Goal: Information Seeking & Learning: Find specific fact

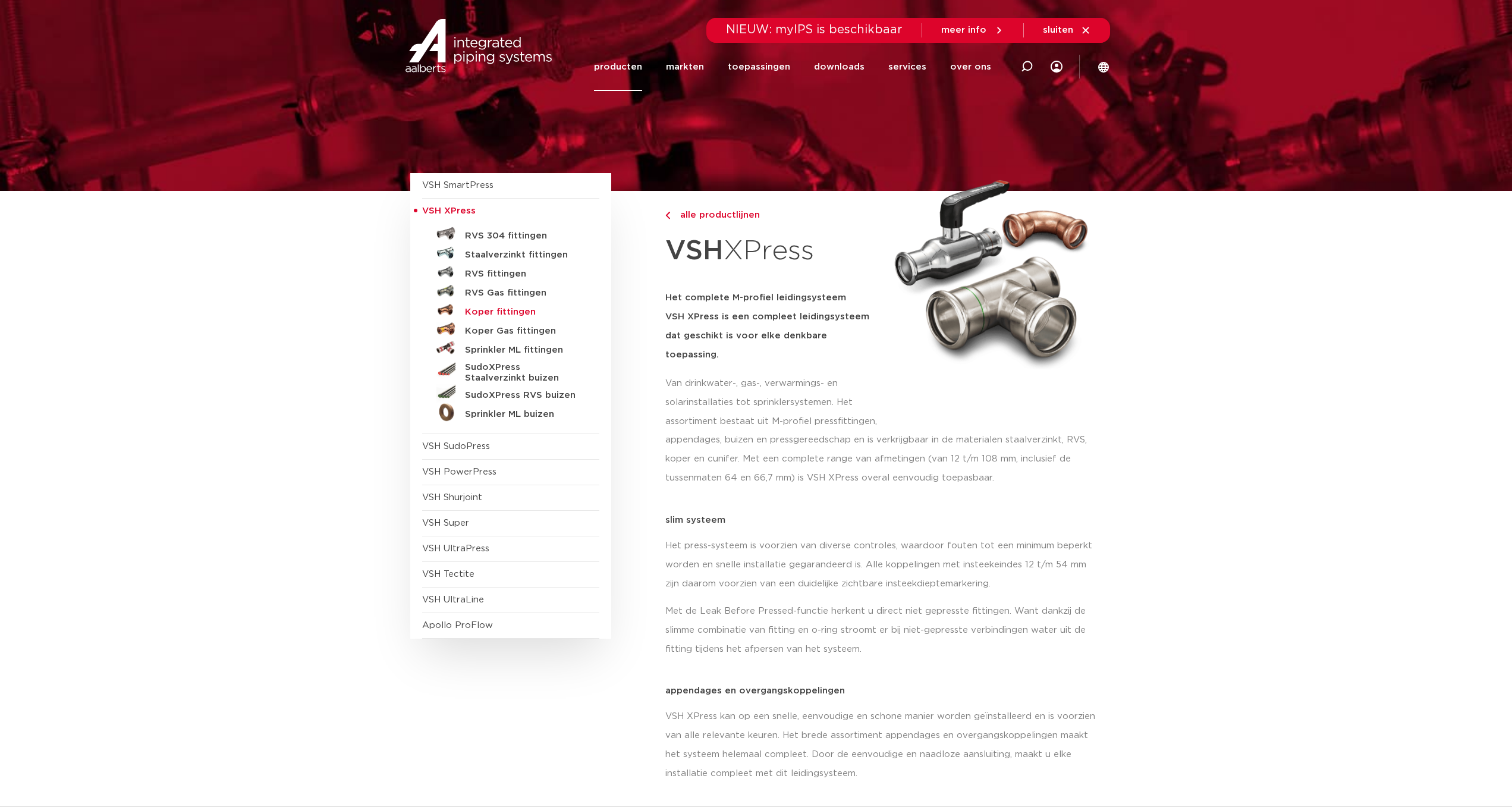
click at [474, 311] on h5 "Koper fittingen" at bounding box center [524, 313] width 118 height 11
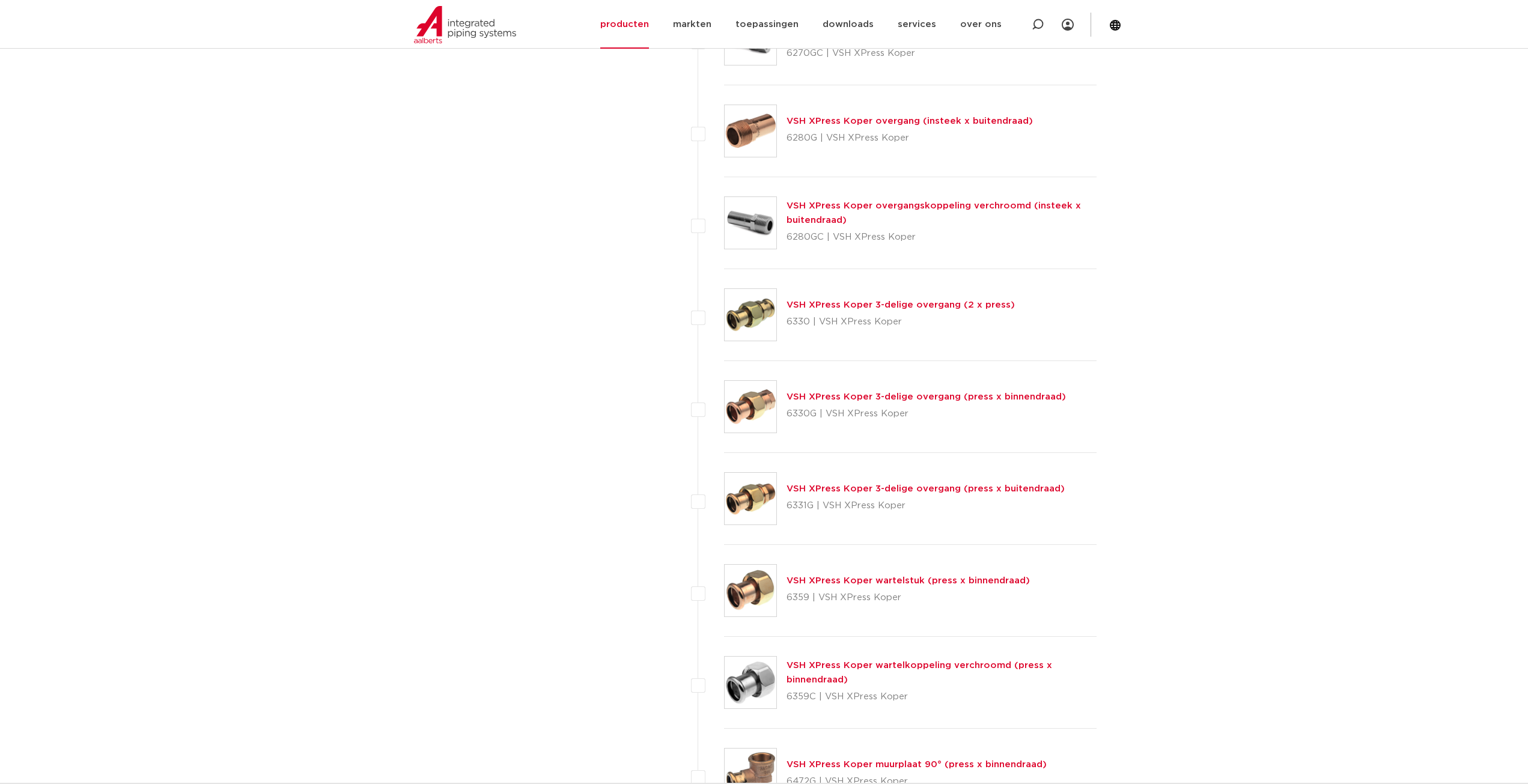
scroll to position [1381, 0]
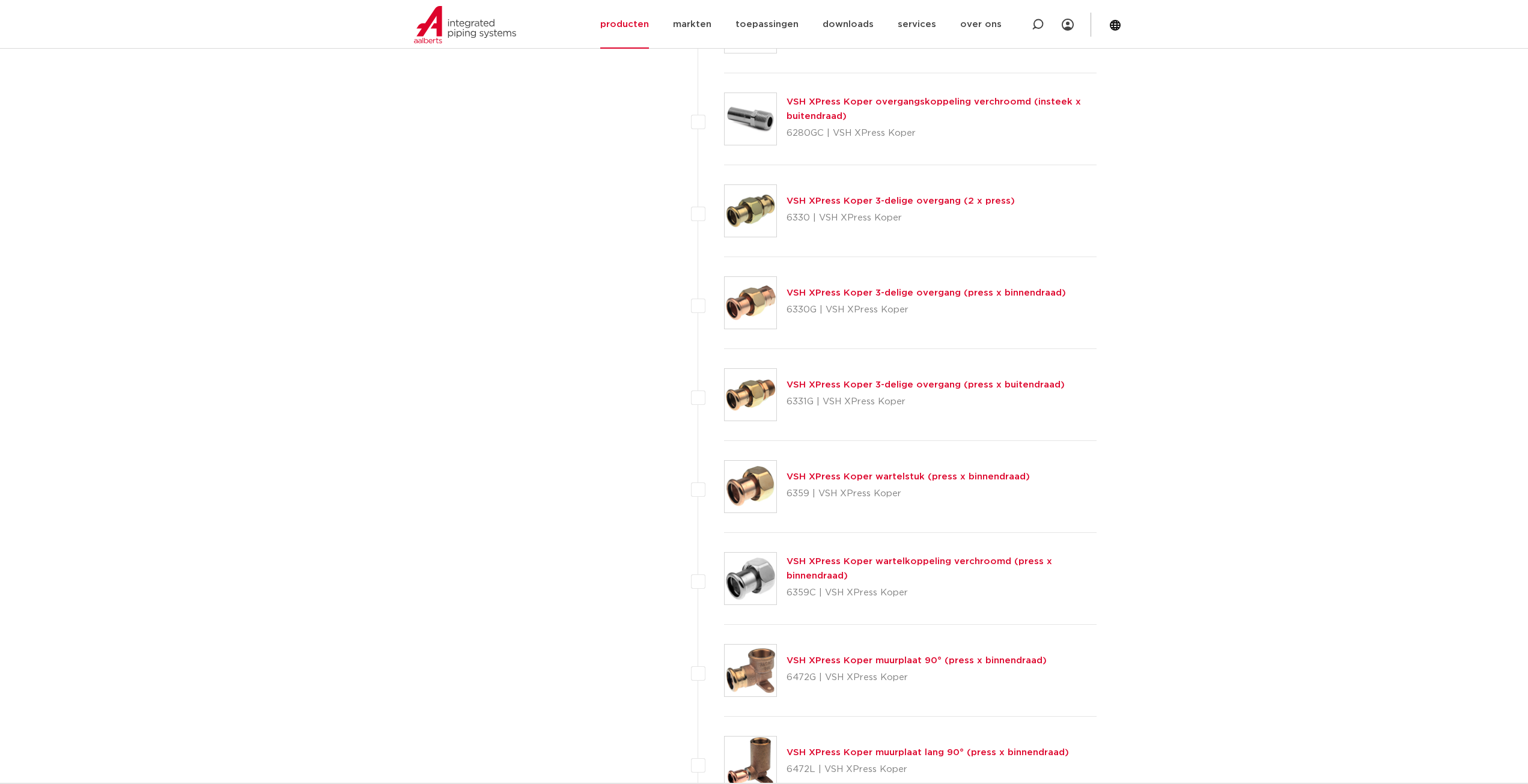
click at [826, 476] on link "VSH XPress Koper wartelstuk (press x binnendraad)" at bounding box center [907, 476] width 243 height 9
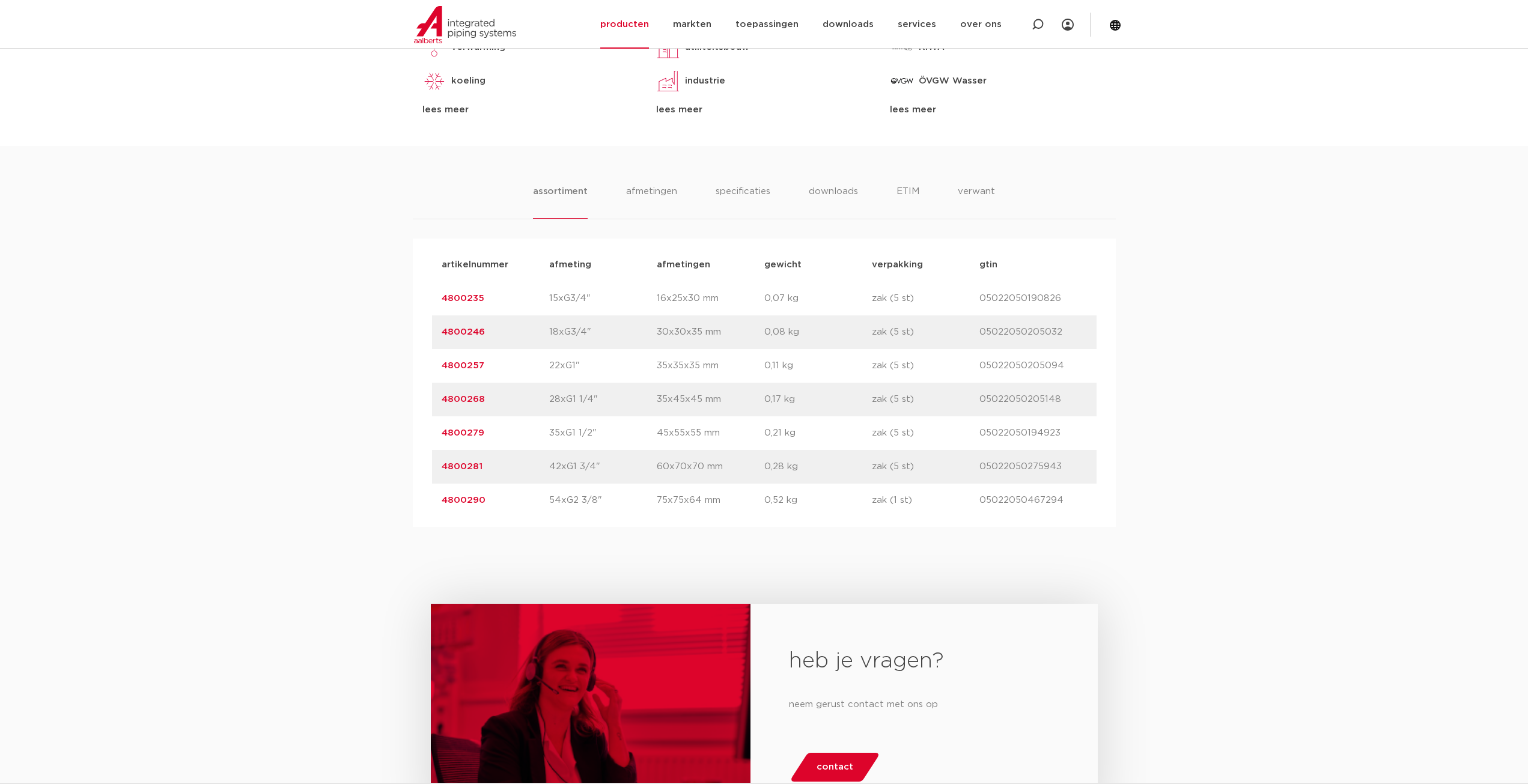
scroll to position [660, 0]
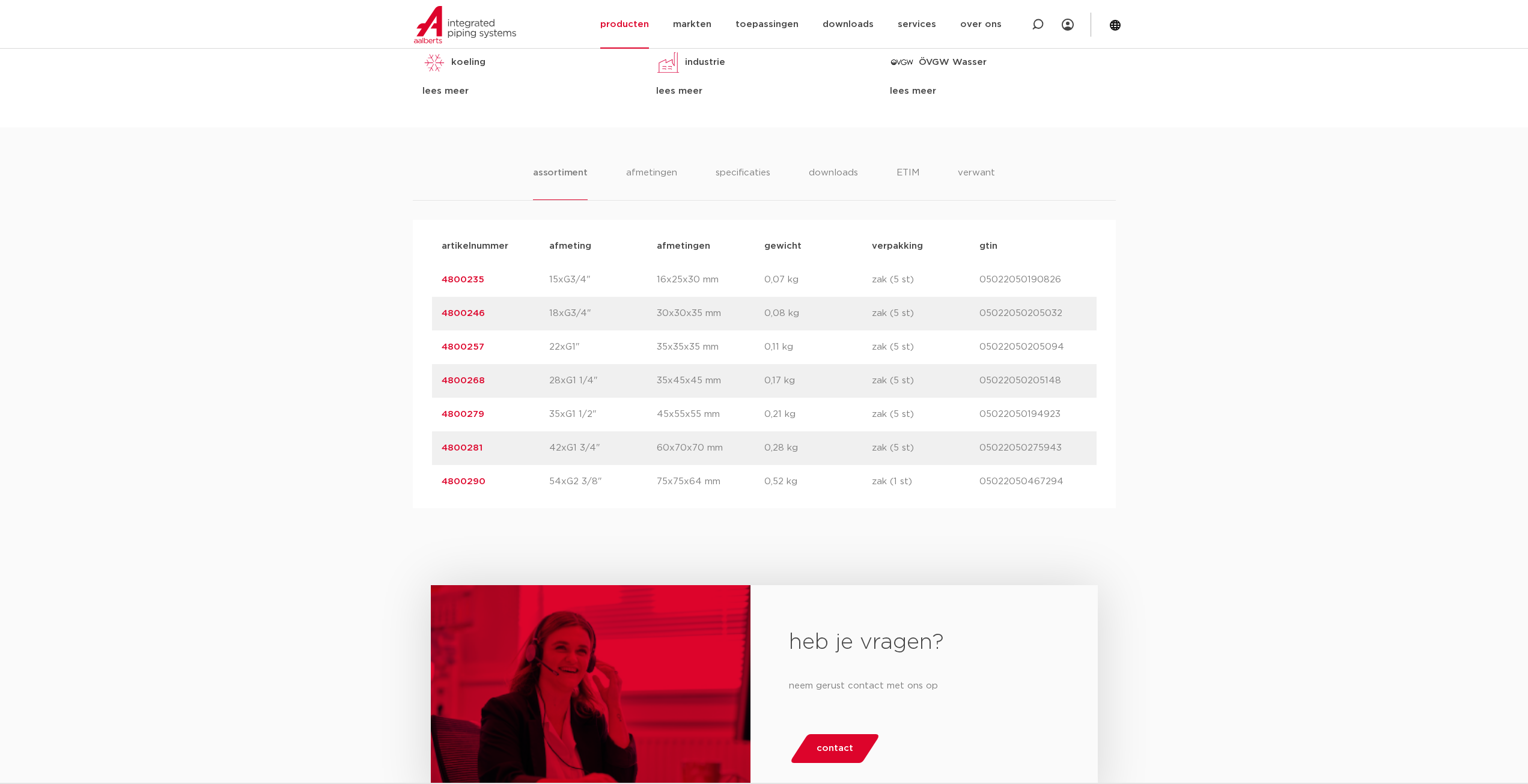
click at [472, 482] on link "4800290" at bounding box center [463, 481] width 43 height 9
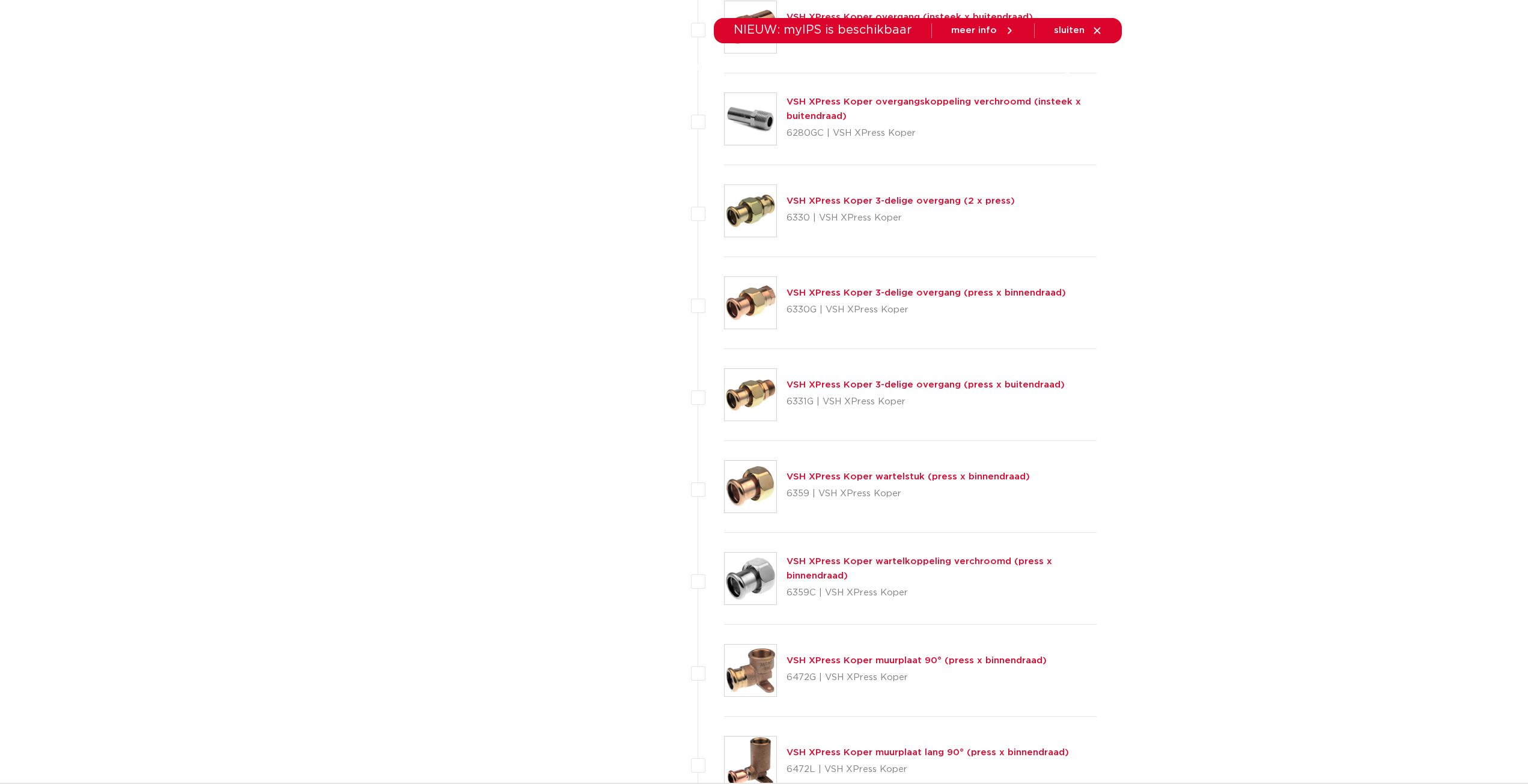
click at [802, 296] on link "VSH XPress Koper 3-delige overgang (press x binnendraad)" at bounding box center [926, 293] width 279 height 9
click at [792, 198] on link "VSH XPress Koper 3-delige overgang (2 x press)" at bounding box center [900, 201] width 228 height 9
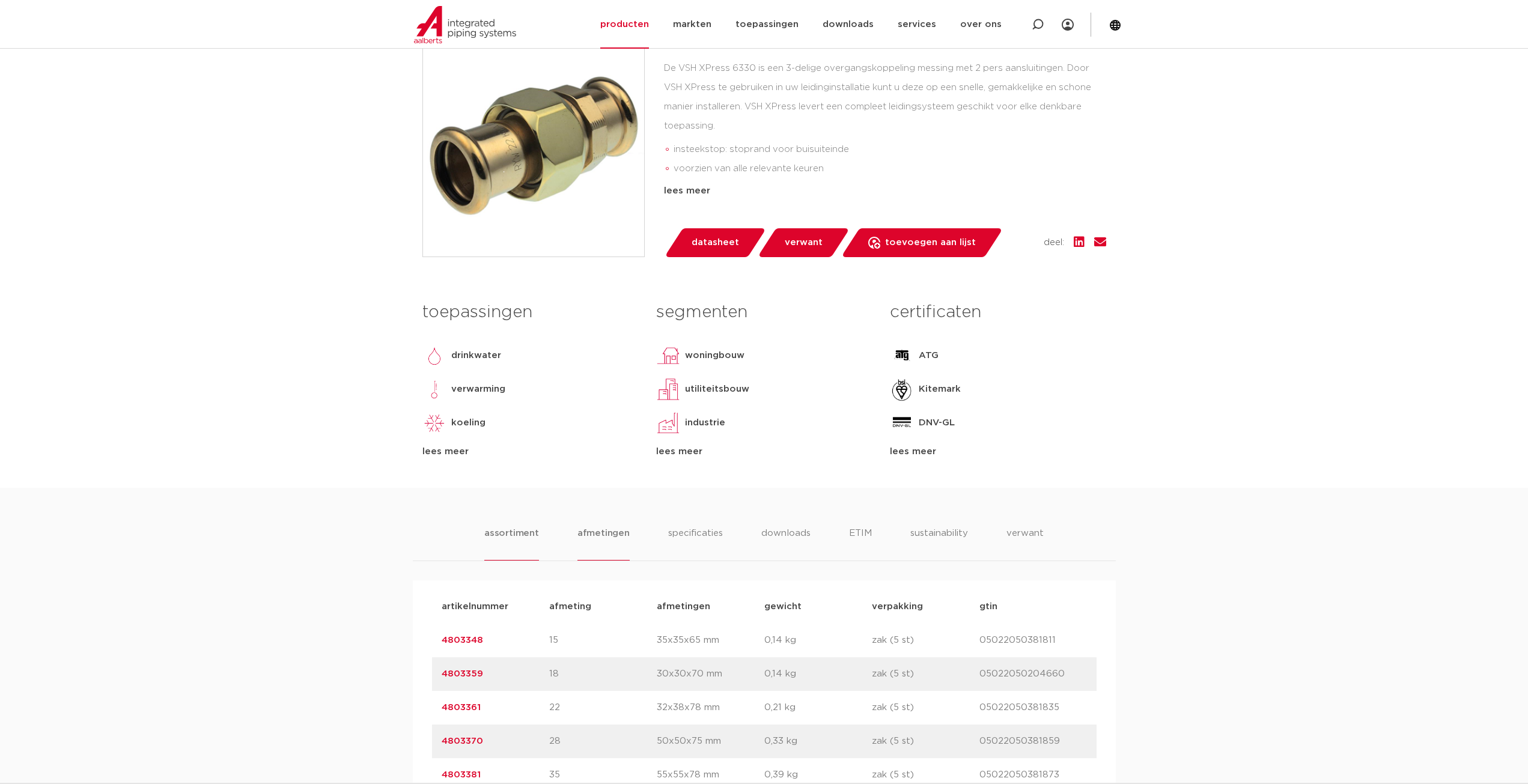
scroll to position [600, 0]
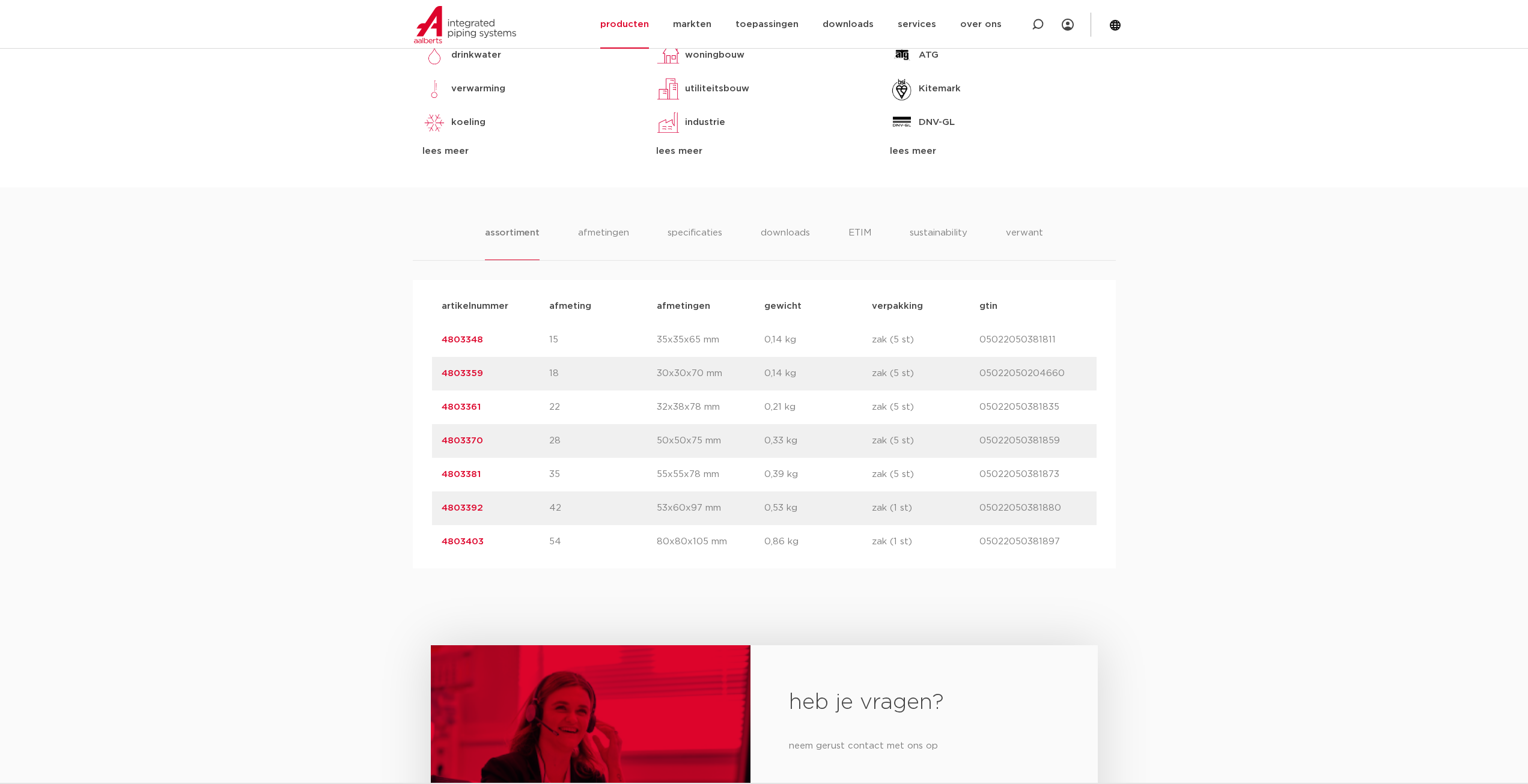
click at [462, 542] on link "4803403" at bounding box center [463, 541] width 42 height 9
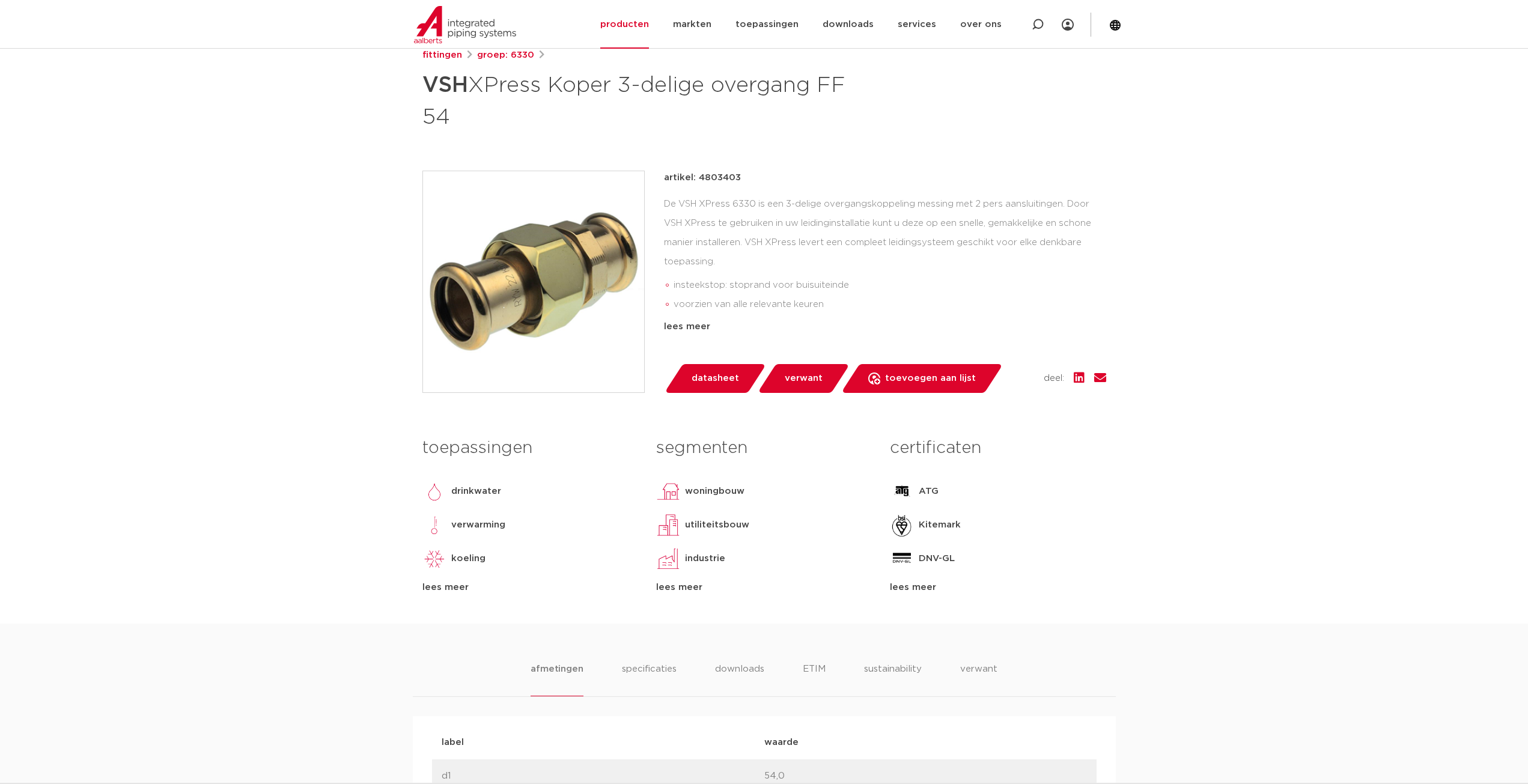
scroll to position [120, 0]
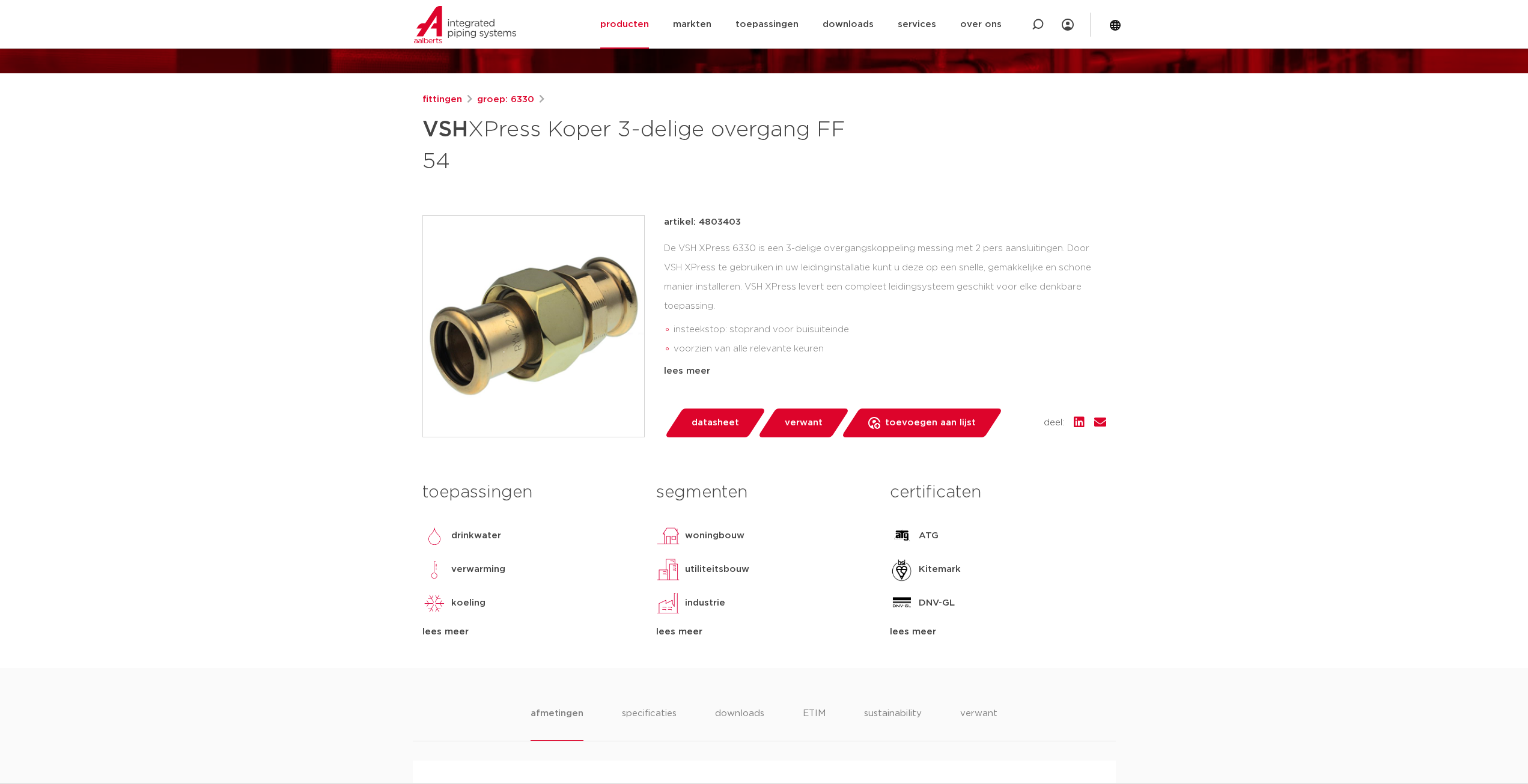
drag, startPoint x: 748, startPoint y: 221, endPoint x: 699, endPoint y: 226, distance: 49.3
click at [699, 226] on div "artikel: 4803403" at bounding box center [885, 223] width 443 height 15
copy p "4803403"
